Goal: Task Accomplishment & Management: Manage account settings

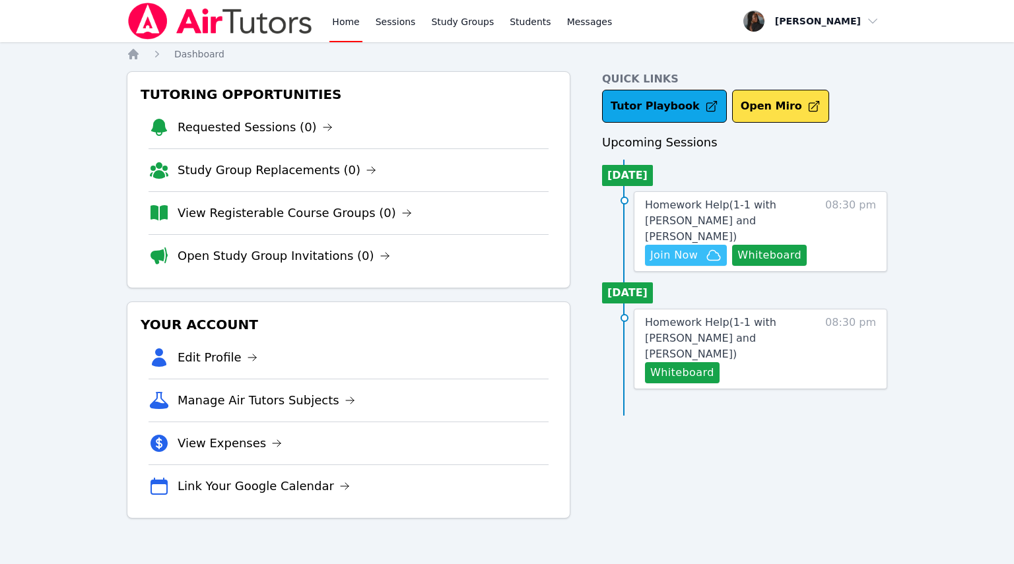
click at [686, 247] on span "Join Now" at bounding box center [674, 255] width 48 height 16
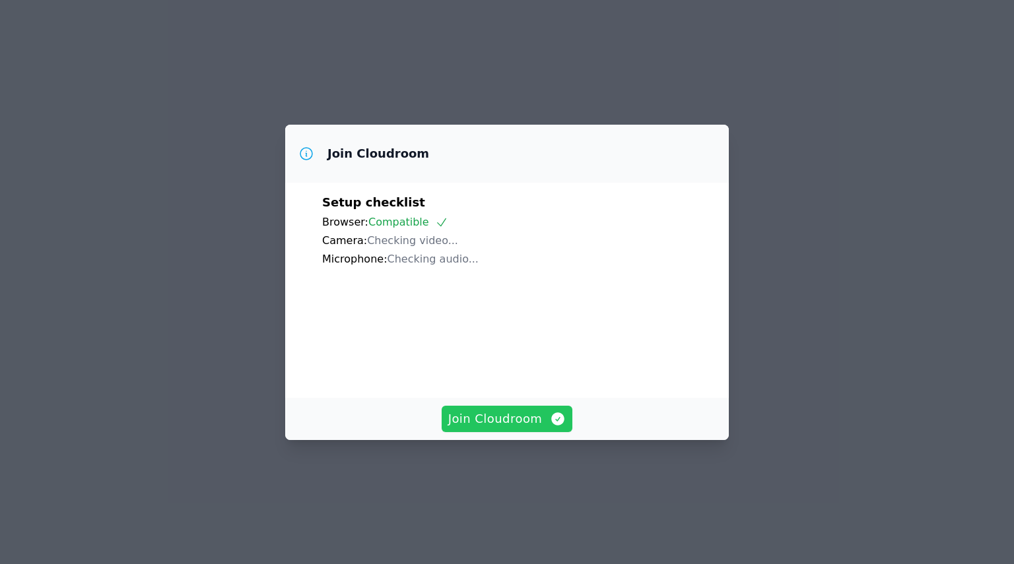
click at [506, 428] on span "Join Cloudroom" at bounding box center [507, 419] width 118 height 18
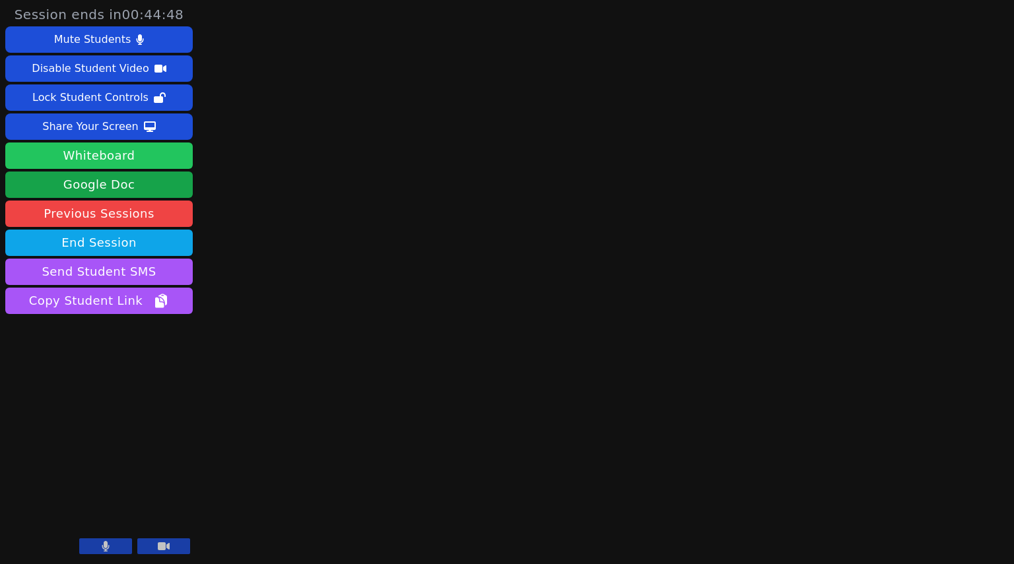
click at [100, 154] on button "Whiteboard" at bounding box center [98, 156] width 187 height 26
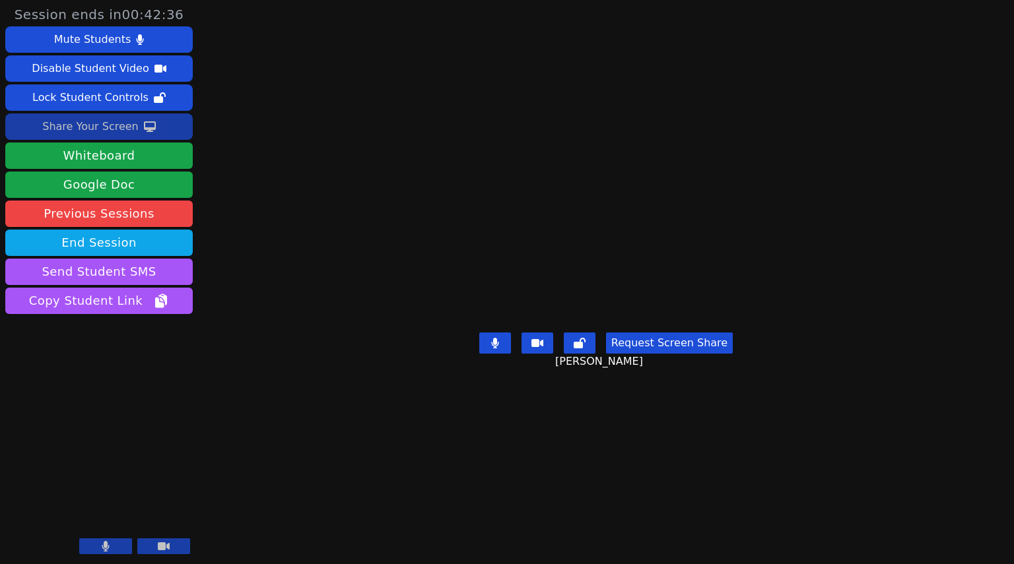
click at [164, 129] on button "Share Your Screen" at bounding box center [98, 127] width 187 height 26
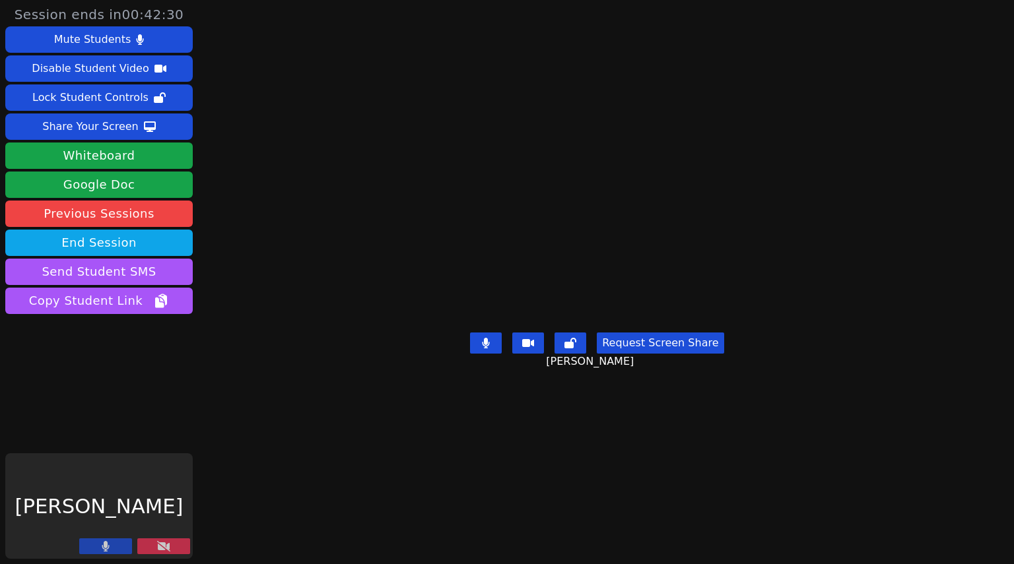
click at [168, 549] on icon at bounding box center [163, 546] width 13 height 11
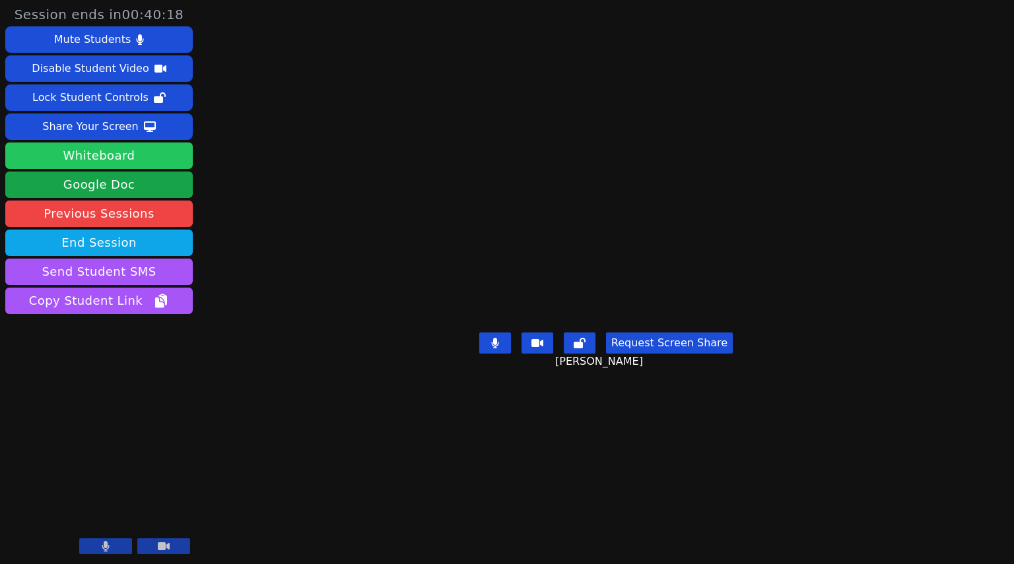
click at [123, 159] on button "Whiteboard" at bounding box center [98, 156] width 187 height 26
click at [117, 546] on button at bounding box center [105, 547] width 53 height 16
drag, startPoint x: 119, startPoint y: 541, endPoint x: 117, endPoint y: 552, distance: 10.9
click at [117, 551] on button at bounding box center [105, 547] width 53 height 16
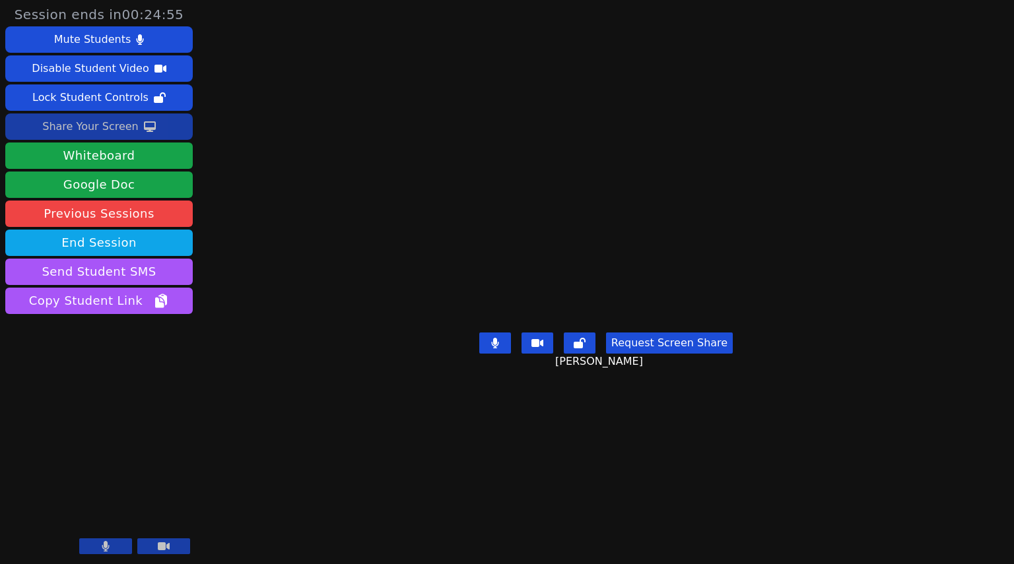
click at [146, 129] on icon at bounding box center [150, 126] width 12 height 11
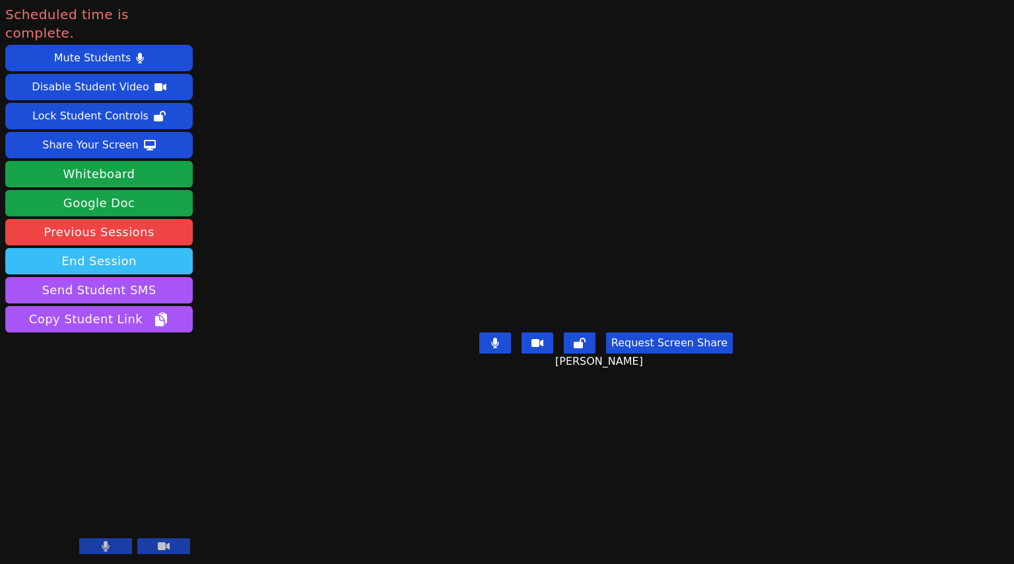
click at [128, 248] on button "End Session" at bounding box center [98, 261] width 187 height 26
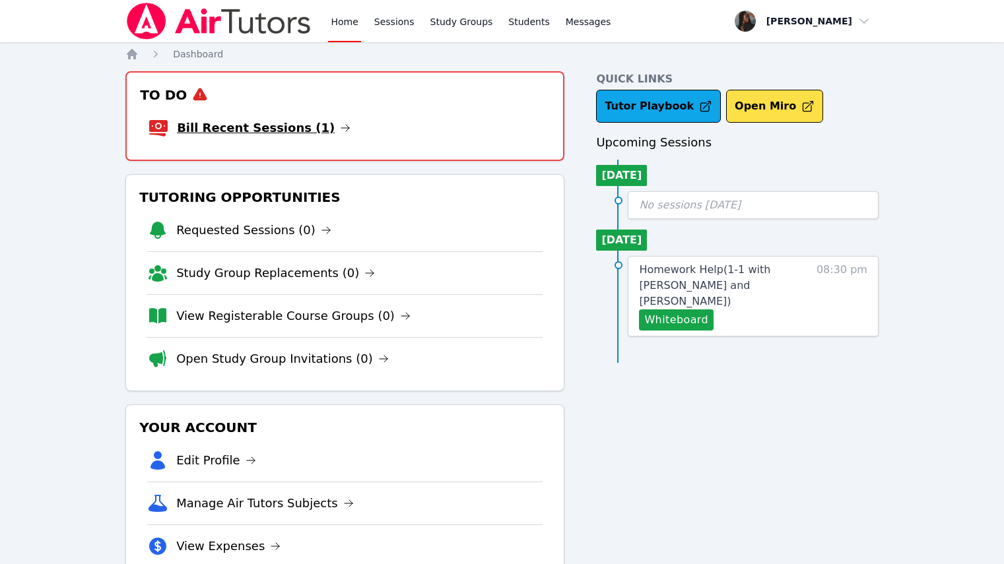
click at [247, 124] on link "Bill Recent Sessions (1)" at bounding box center [264, 128] width 174 height 18
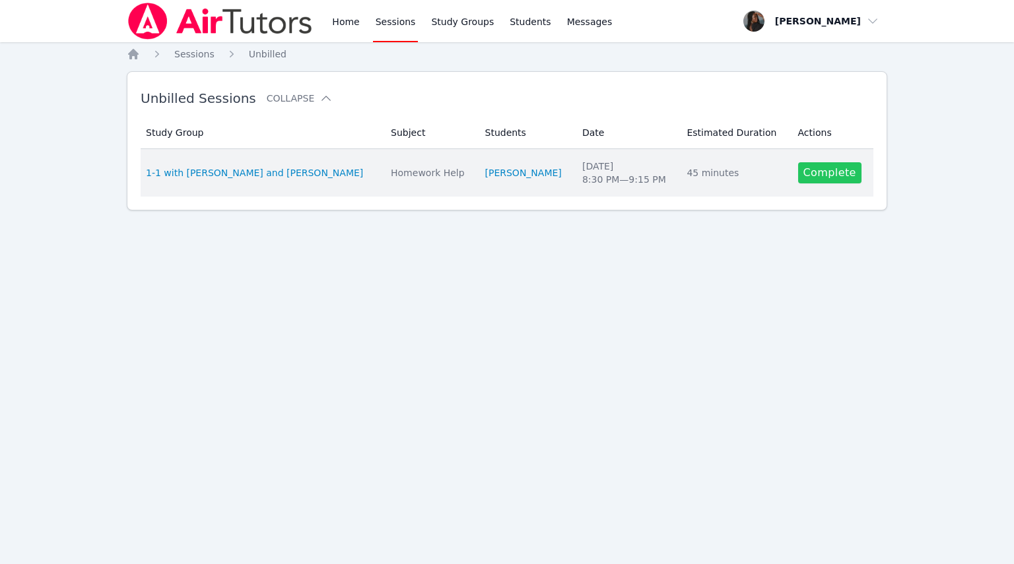
click at [821, 172] on link "Complete" at bounding box center [829, 172] width 63 height 21
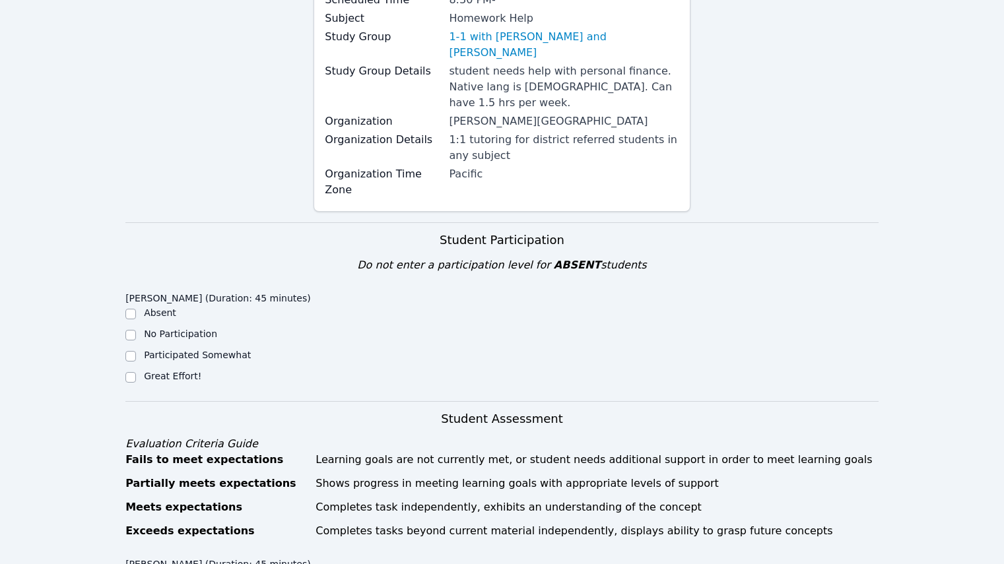
scroll to position [198, 0]
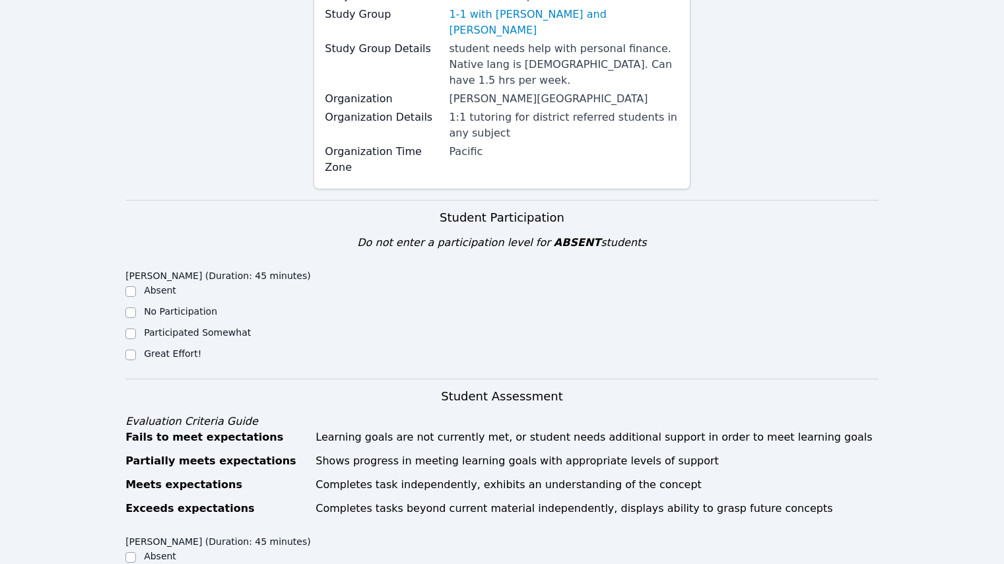
click at [136, 347] on div at bounding box center [130, 355] width 11 height 16
click at [133, 350] on input "Great Effort!" at bounding box center [130, 355] width 11 height 11
checkbox input "true"
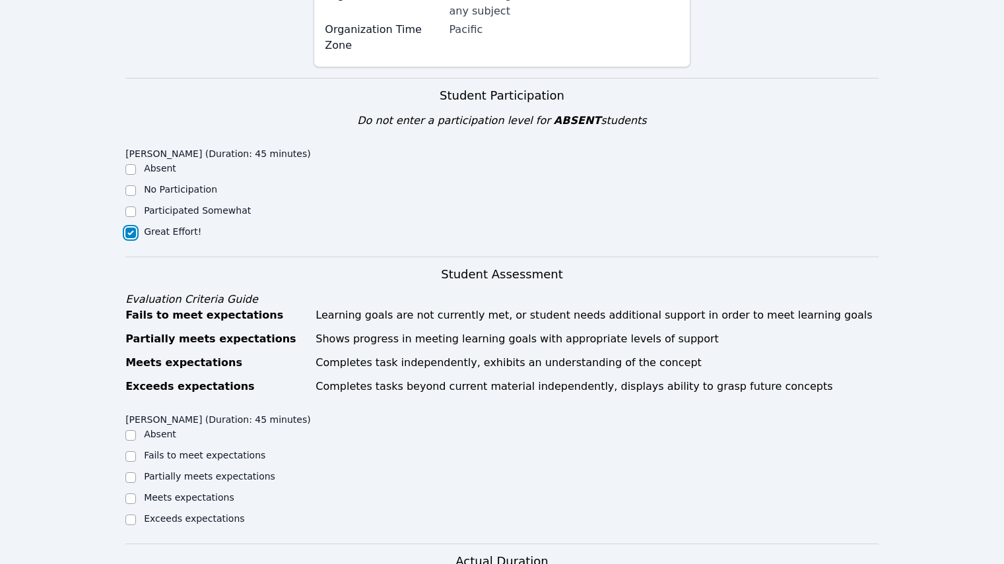
scroll to position [462, 0]
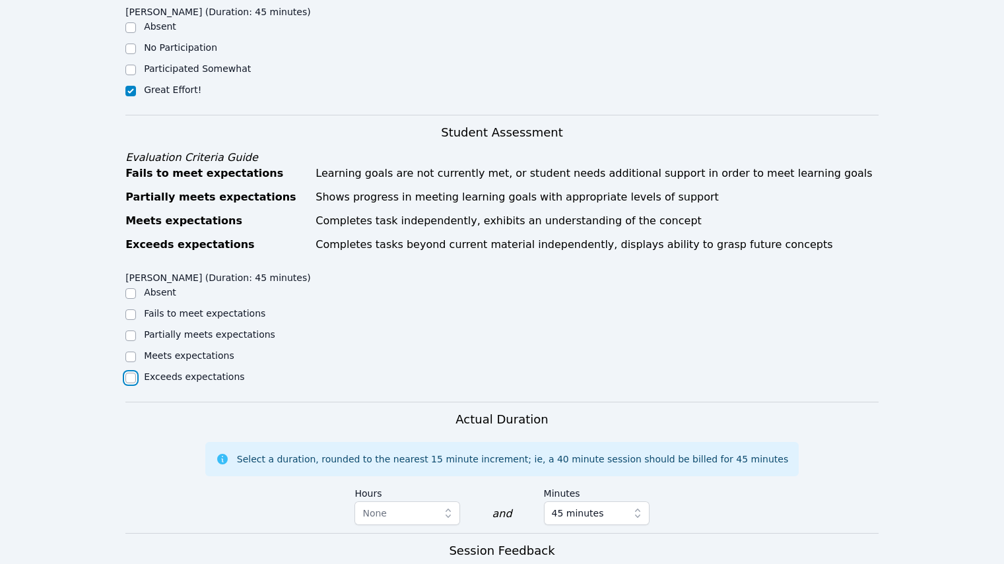
click at [131, 373] on input "Exceeds expectations" at bounding box center [130, 378] width 11 height 11
checkbox input "true"
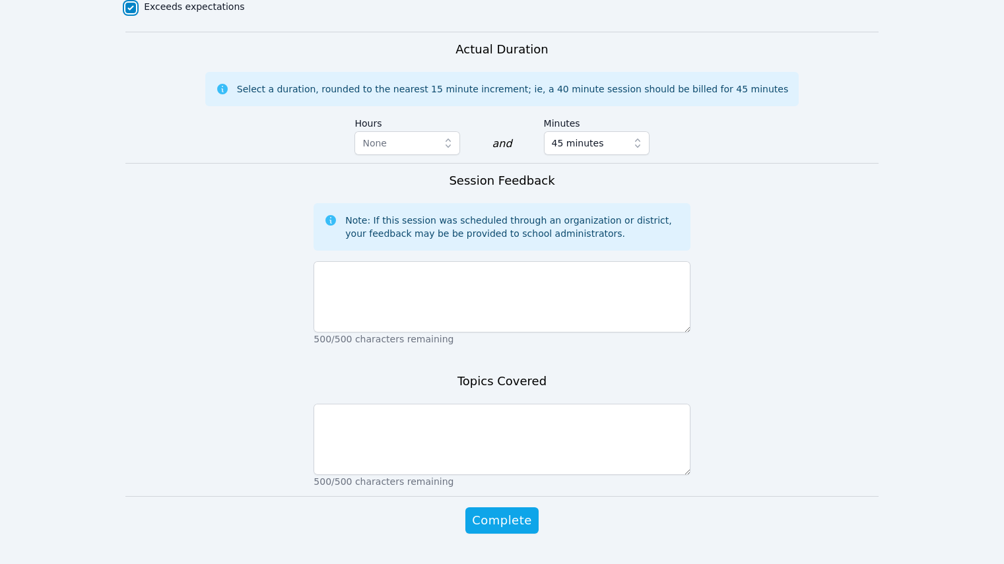
scroll to position [834, 0]
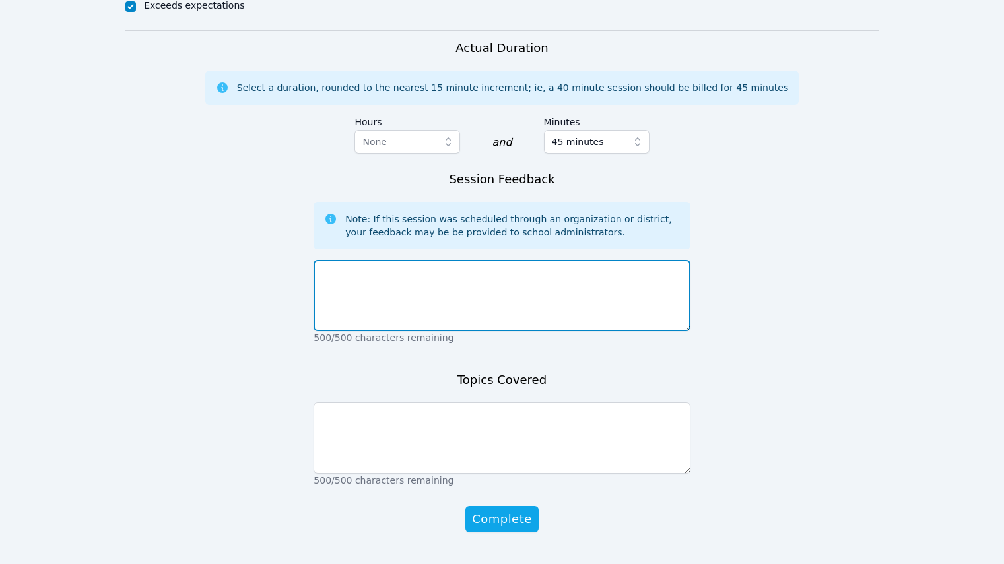
click at [378, 282] on textarea at bounding box center [501, 295] width 376 height 71
type textarea "First day of the semester"
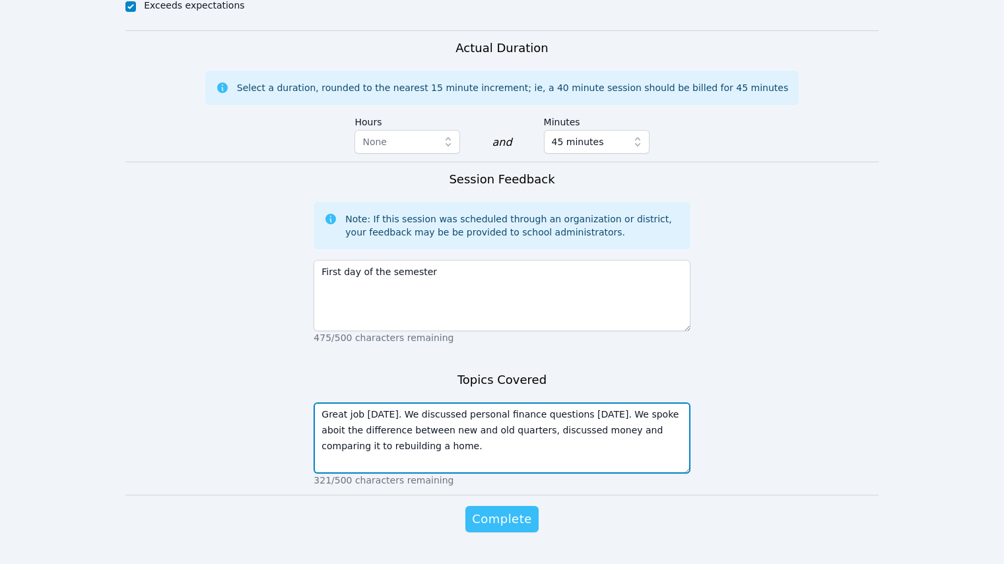
type textarea "Great job today. We discussed personal finance questions today. We spoke aboit …"
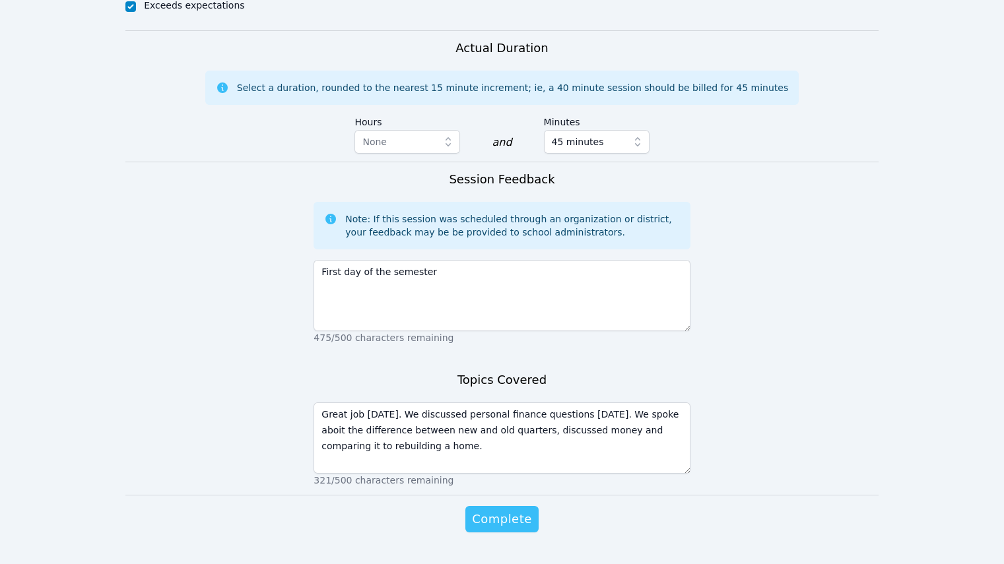
click at [496, 510] on span "Complete" at bounding box center [501, 519] width 59 height 18
